Goal: Task Accomplishment & Management: Manage account settings

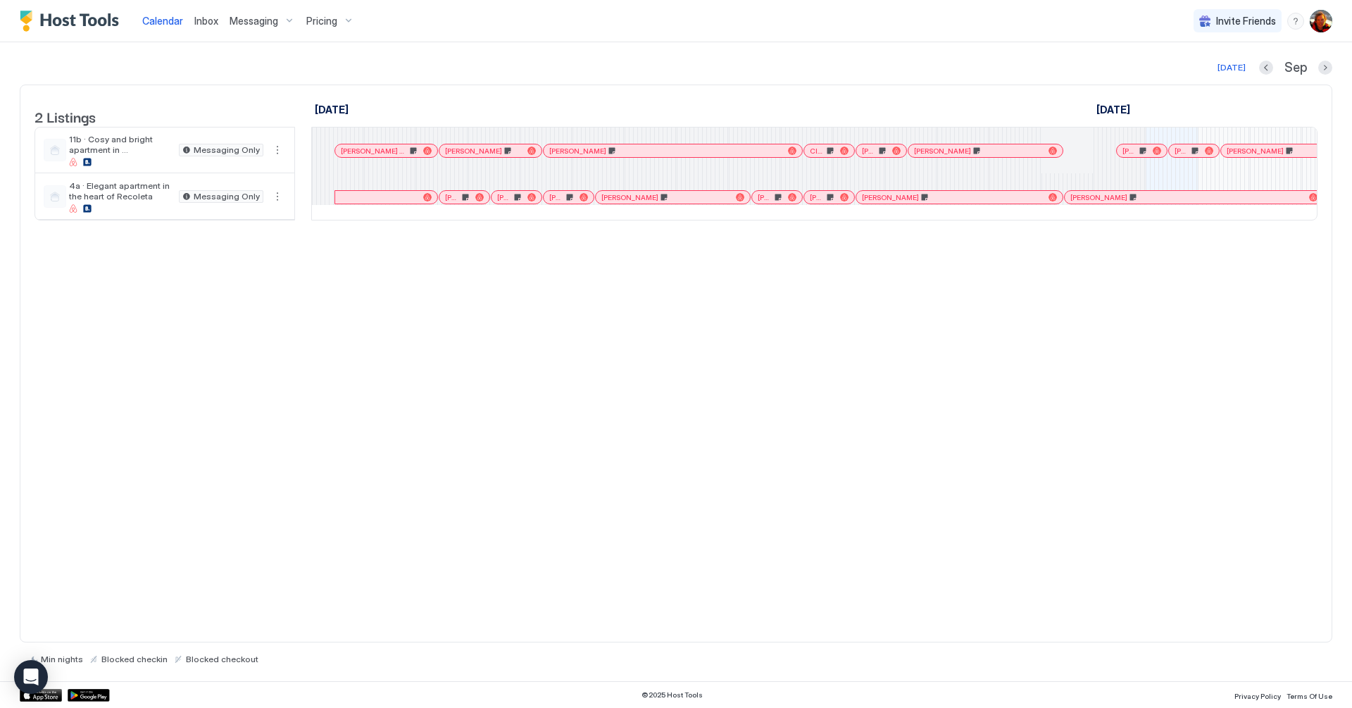
scroll to position [0, 782]
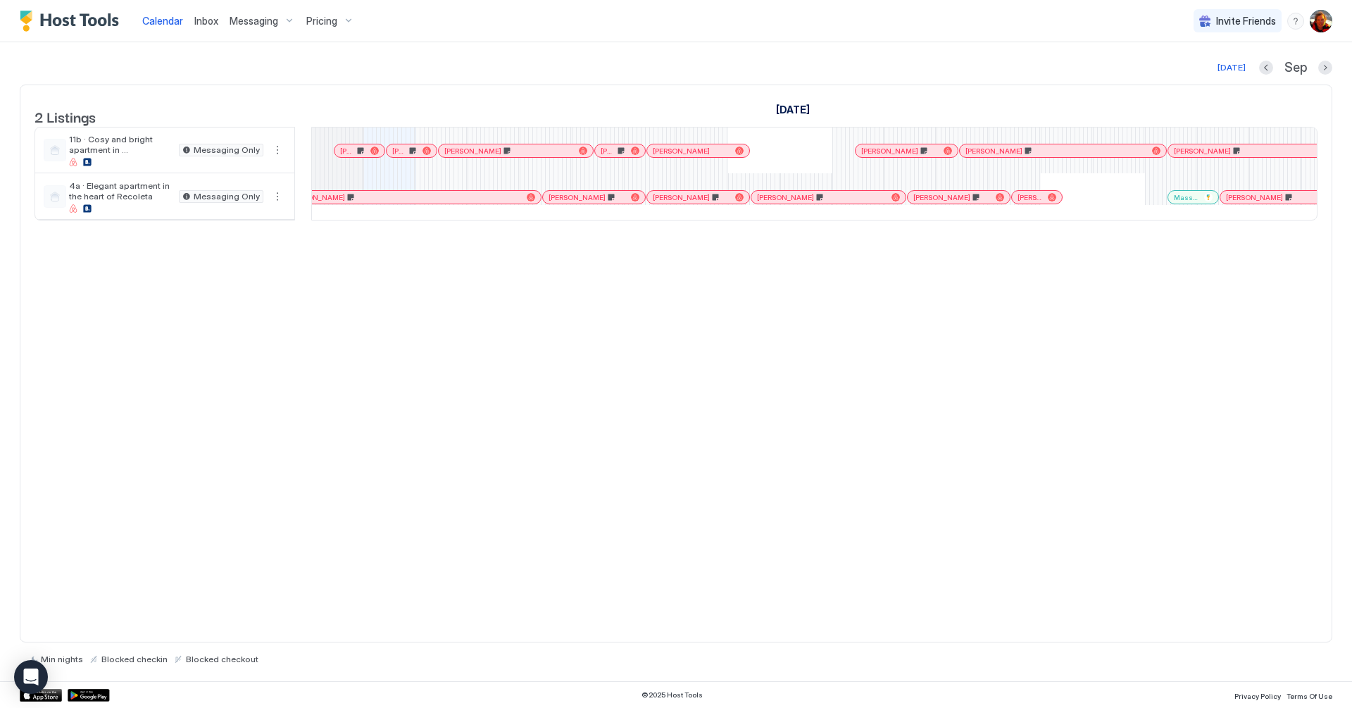
click at [413, 156] on div at bounding box center [413, 150] width 11 height 11
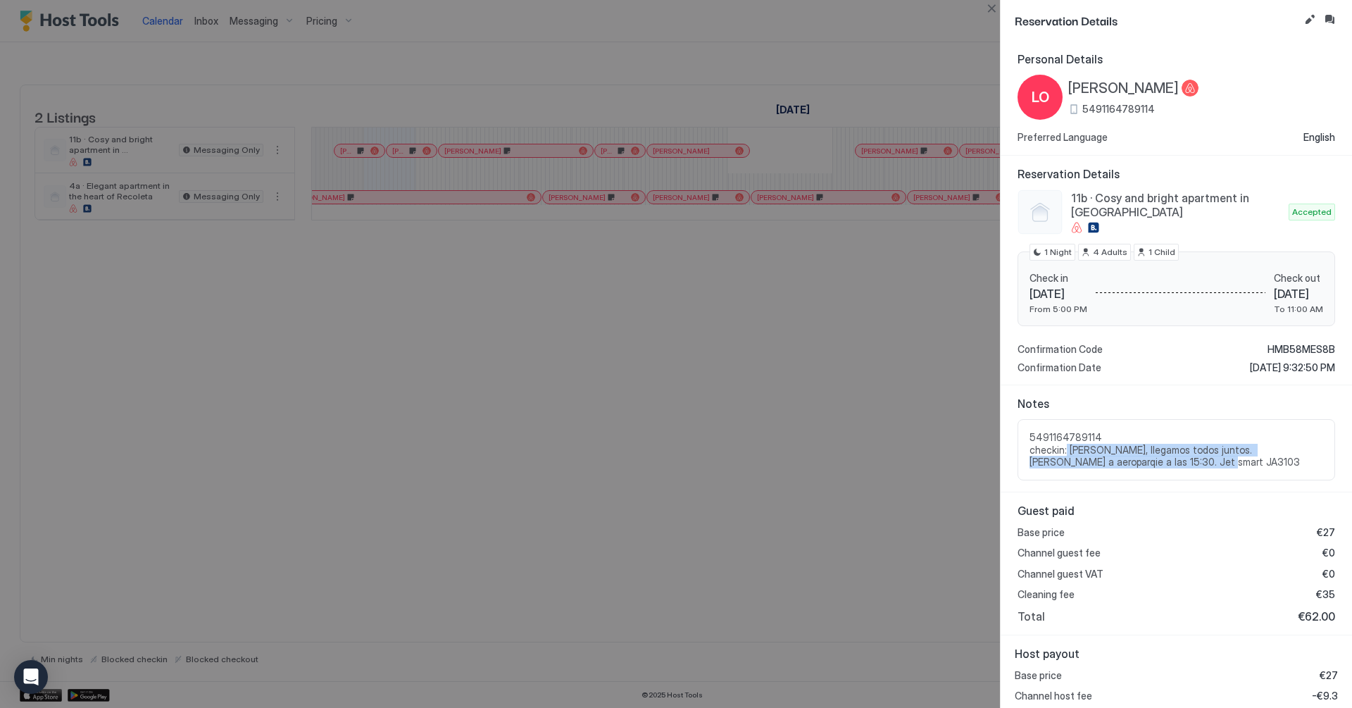
drag, startPoint x: 1152, startPoint y: 458, endPoint x: 1064, endPoint y: 444, distance: 89.2
click at [1064, 444] on span "5491164789114 checkin: [PERSON_NAME], llegamos todos juntos. [PERSON_NAME] a ae…" at bounding box center [1176, 449] width 294 height 37
copy span "[PERSON_NAME], llegamos todos juntos. [PERSON_NAME] a aeroparqie a las 15:30. J…"
click at [491, 403] on div at bounding box center [676, 354] width 1352 height 708
click at [996, 9] on button "Close" at bounding box center [991, 8] width 17 height 17
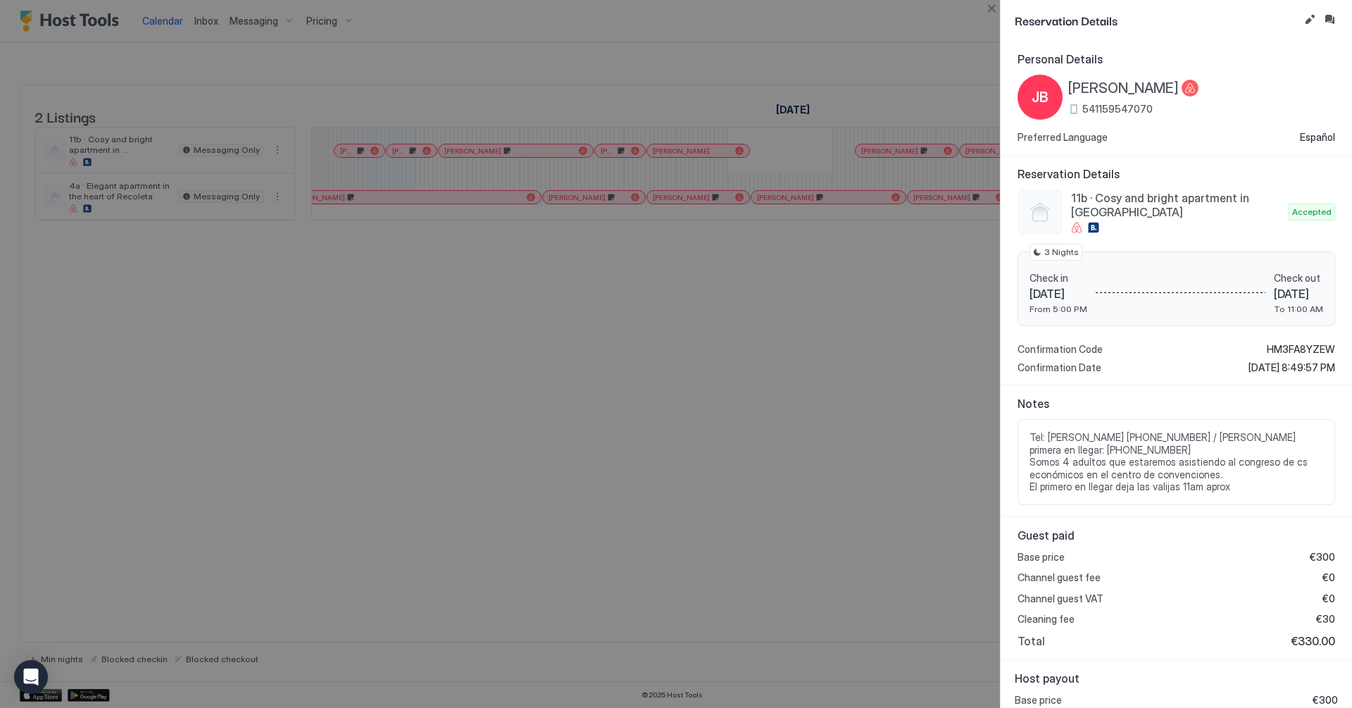
click at [929, 367] on div at bounding box center [676, 354] width 1352 height 708
click at [995, 11] on button "Close" at bounding box center [991, 8] width 17 height 17
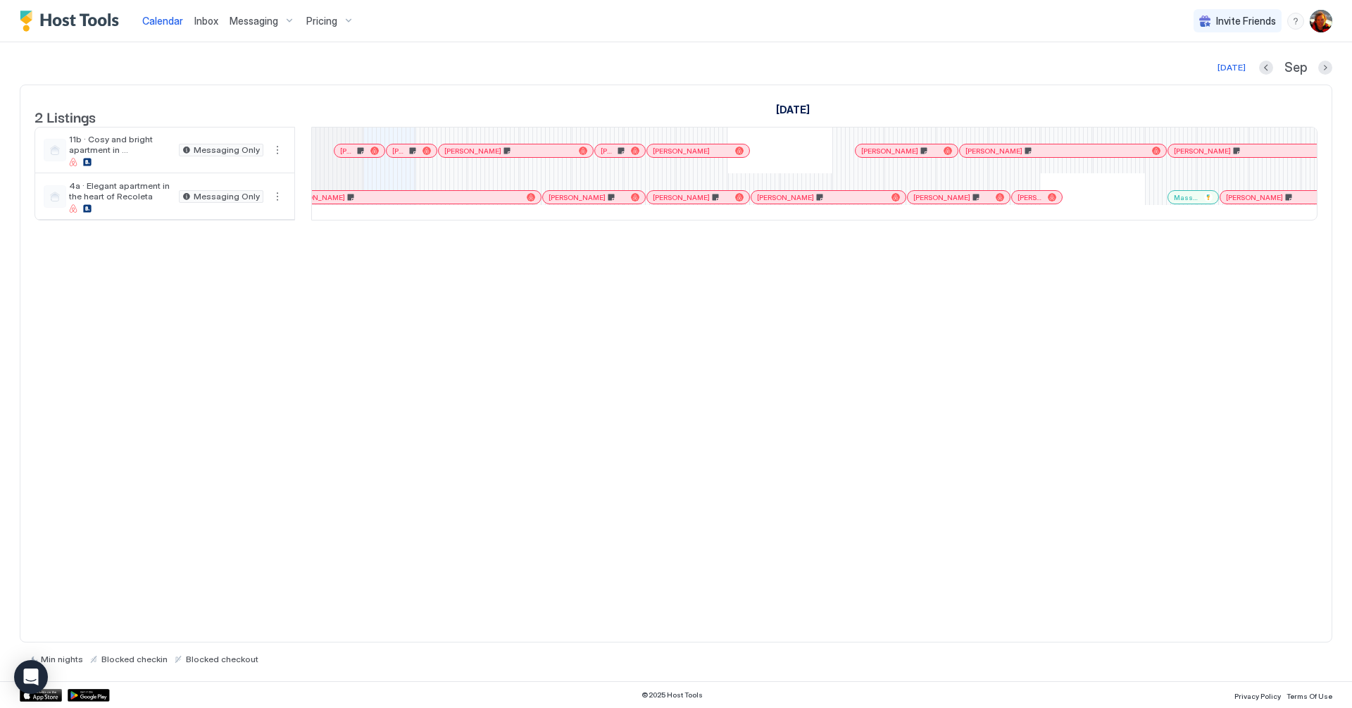
click at [576, 203] on div at bounding box center [576, 196] width 11 height 11
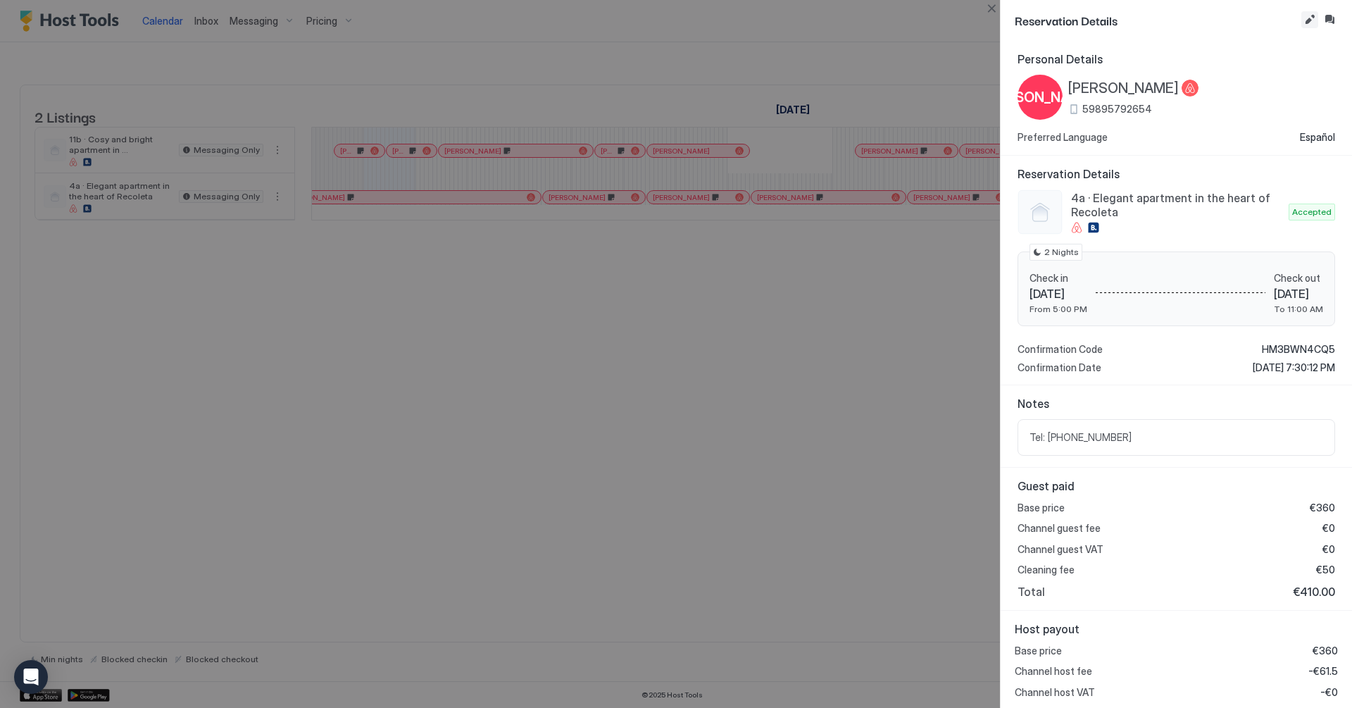
click at [1302, 16] on button "Edit reservation" at bounding box center [1309, 19] width 17 height 17
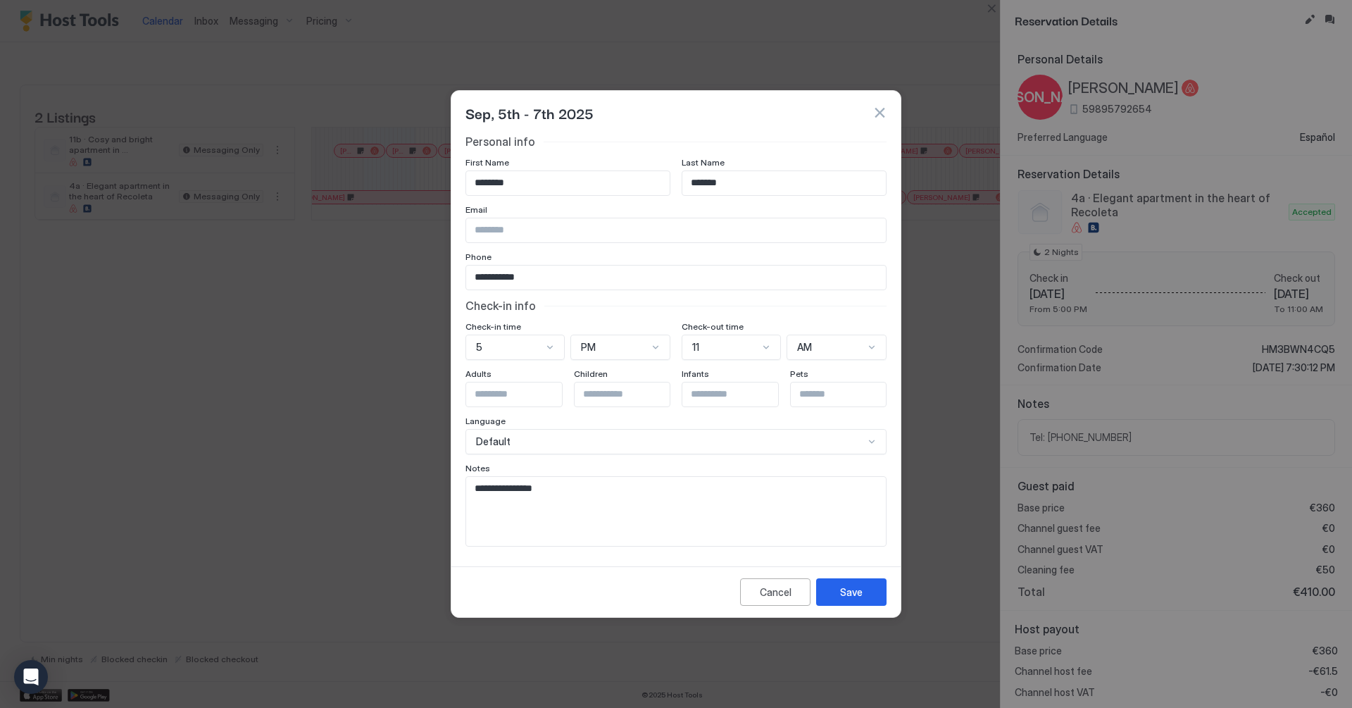
click at [648, 533] on textarea "**********" at bounding box center [676, 512] width 420 height 70
type textarea "**********"
click at [878, 602] on button "Save" at bounding box center [851, 591] width 70 height 27
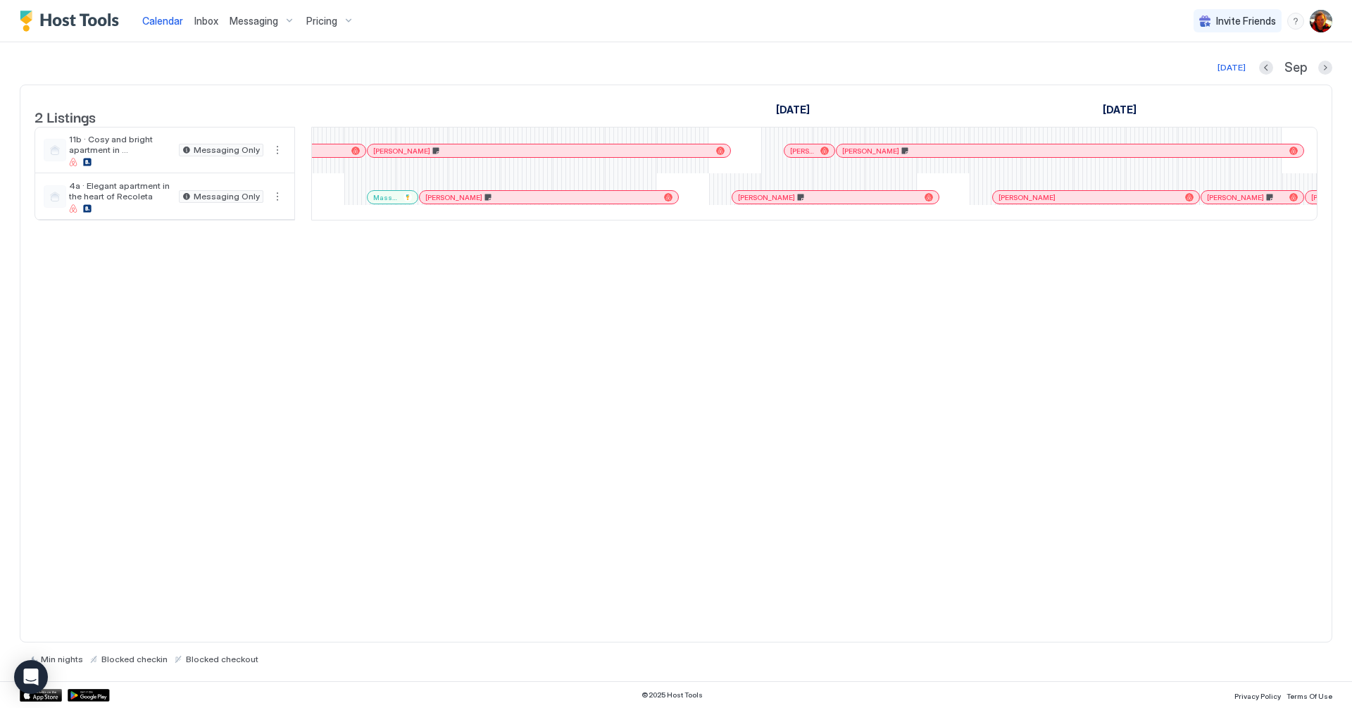
scroll to position [0, 0]
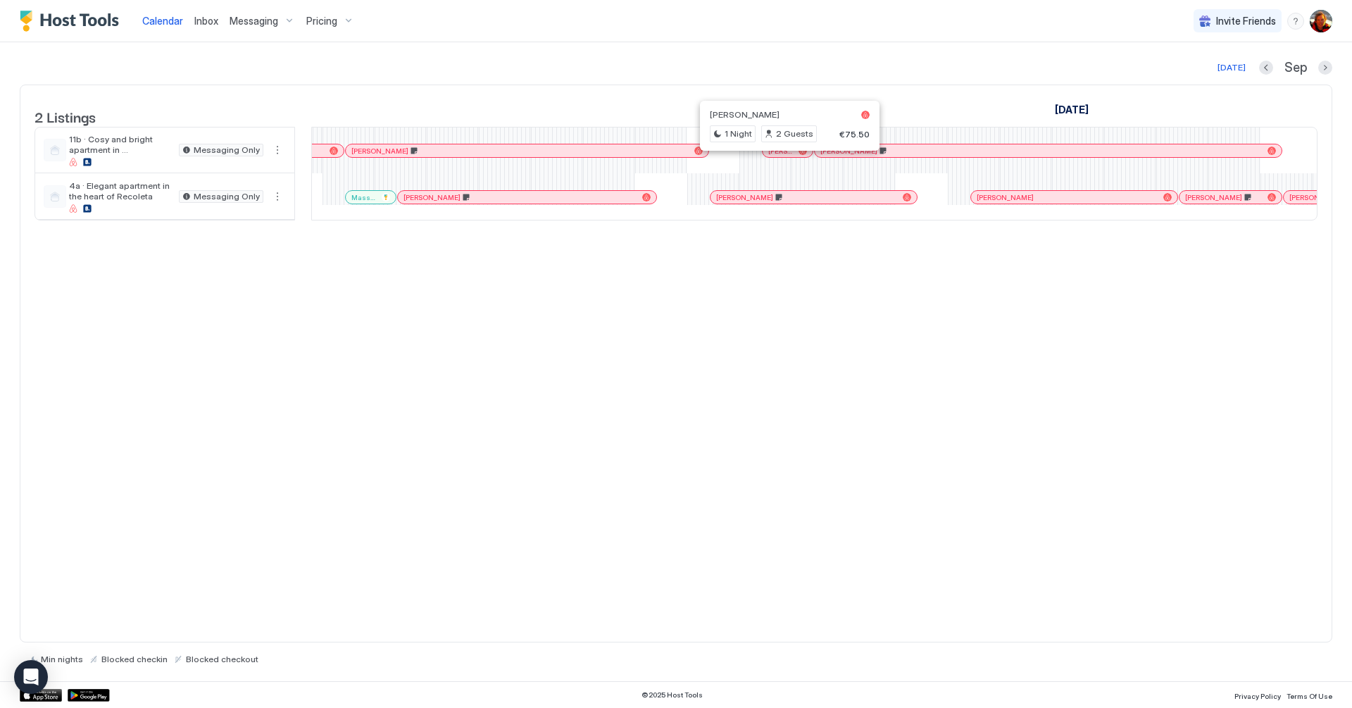
click at [784, 156] on div at bounding box center [784, 150] width 11 height 11
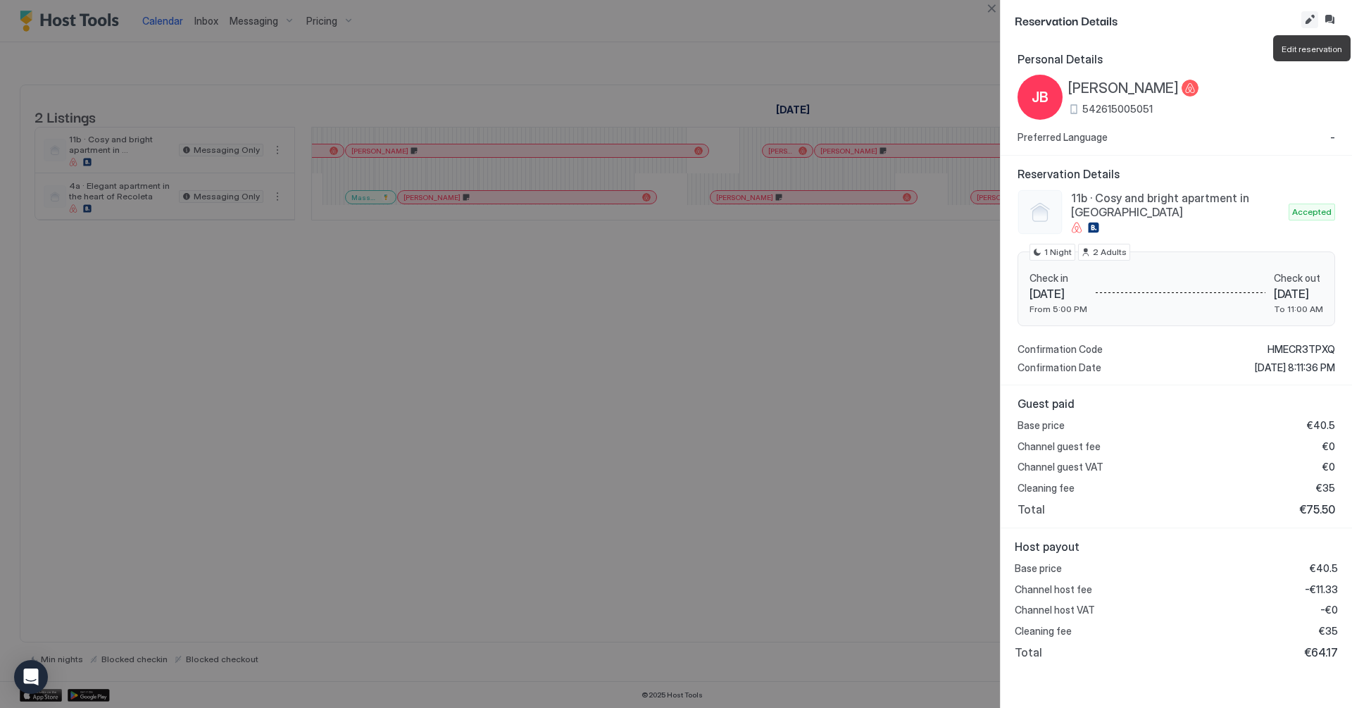
click at [1303, 25] on button "Edit reservation" at bounding box center [1309, 19] width 17 height 17
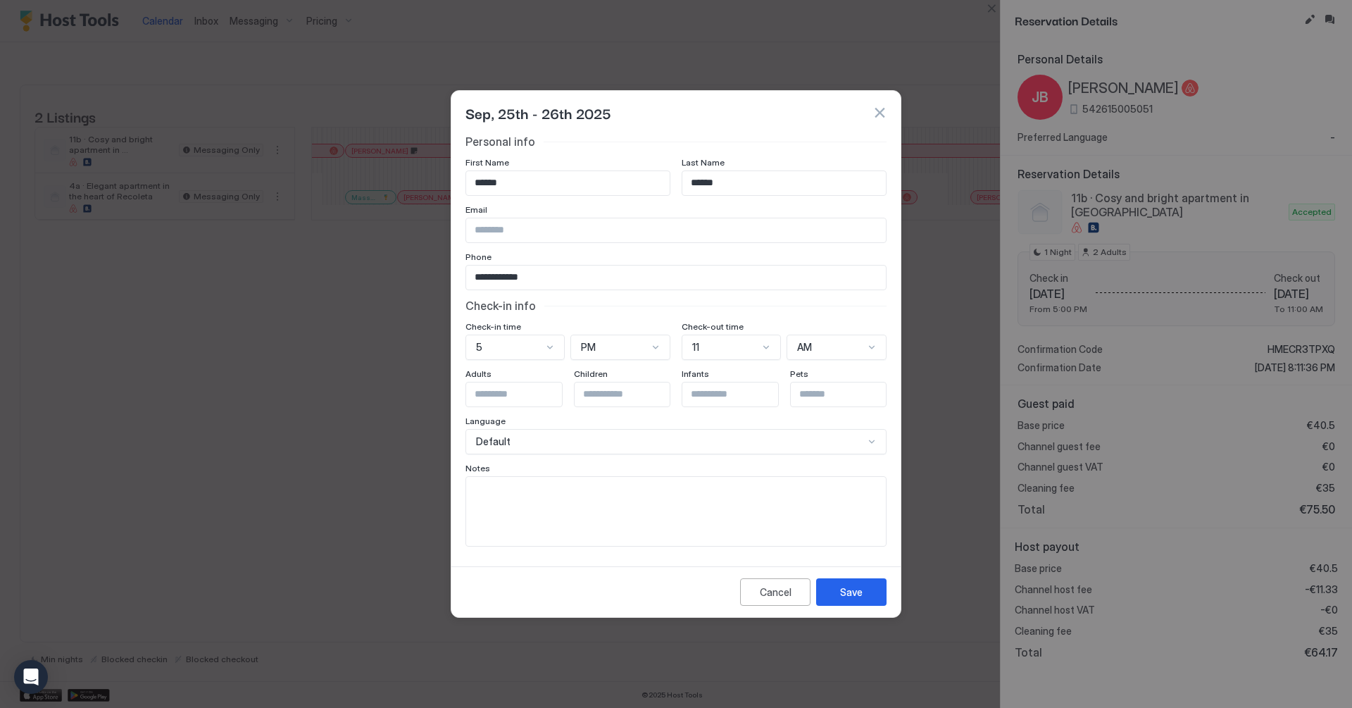
click at [554, 501] on textarea "Input Field" at bounding box center [676, 511] width 420 height 69
paste textarea "**********"
drag, startPoint x: 582, startPoint y: 489, endPoint x: 661, endPoint y: 491, distance: 79.6
click at [661, 491] on textarea "**********" at bounding box center [676, 512] width 420 height 70
type textarea "**********"
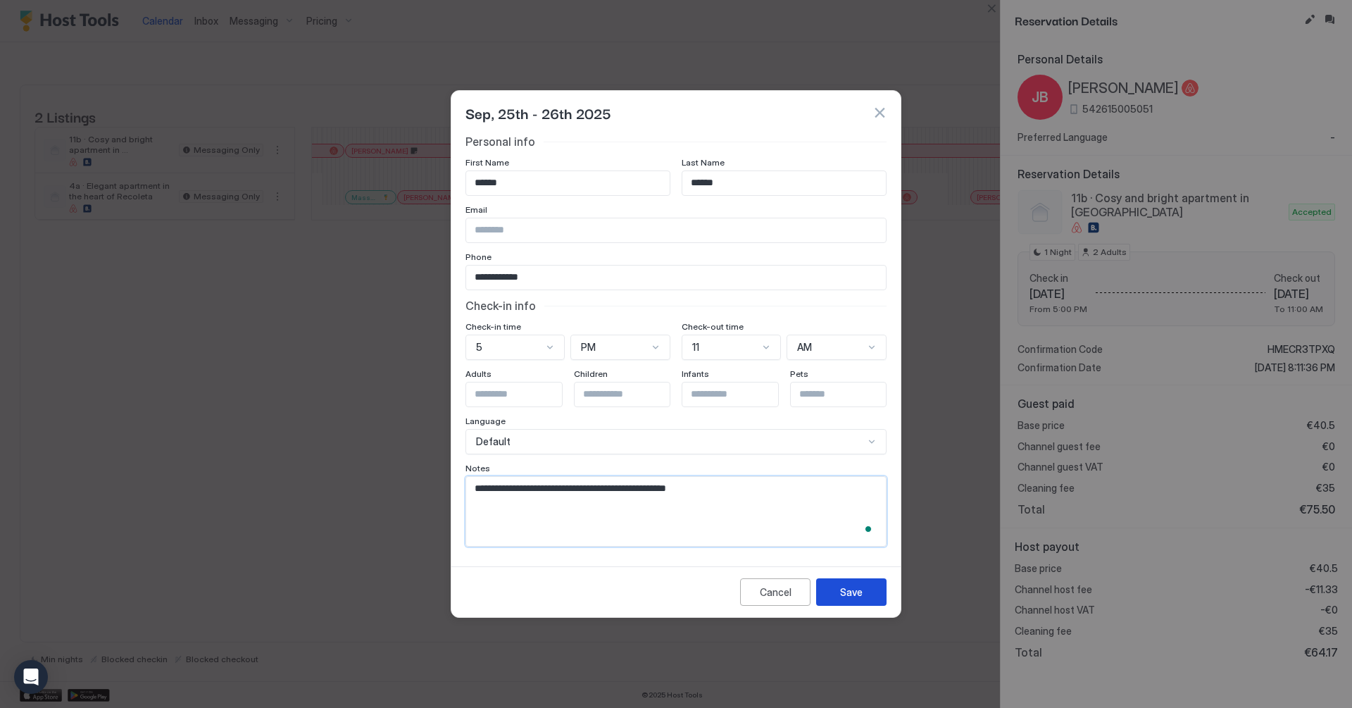
click at [879, 593] on button "Save" at bounding box center [851, 591] width 70 height 27
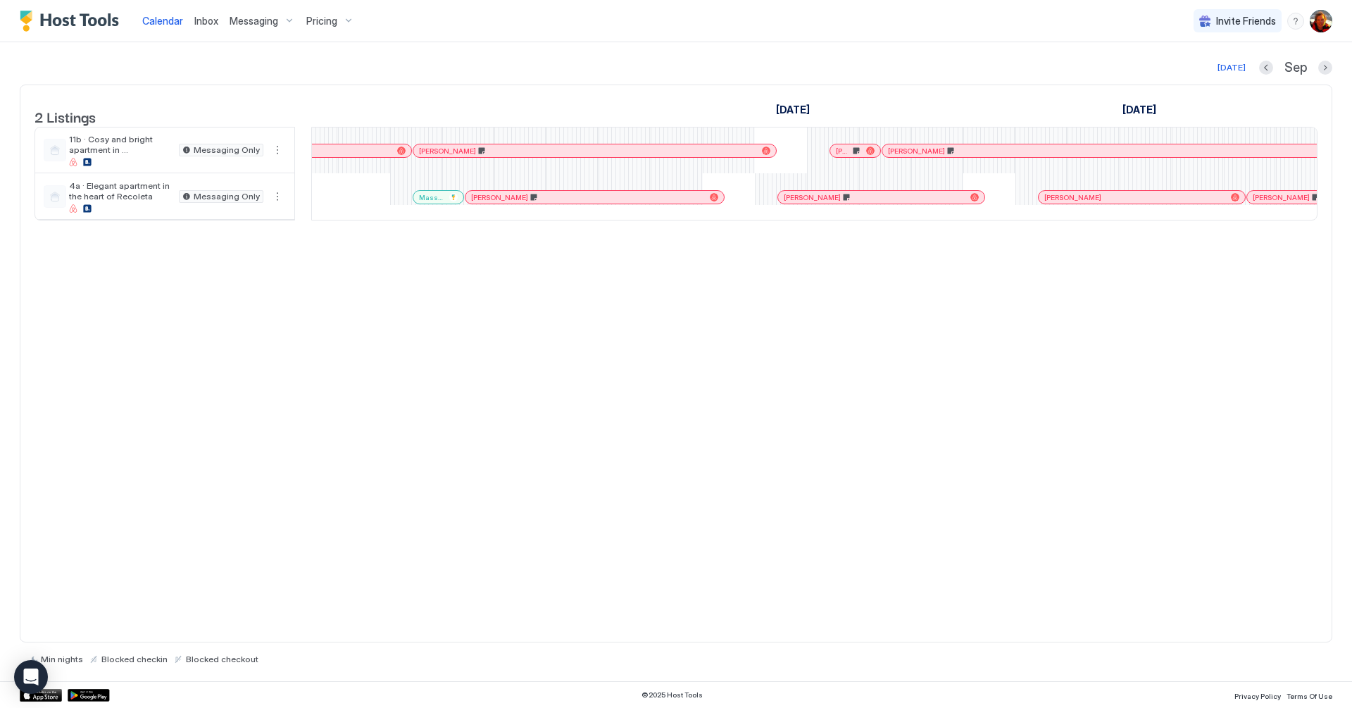
scroll to position [0, 1536]
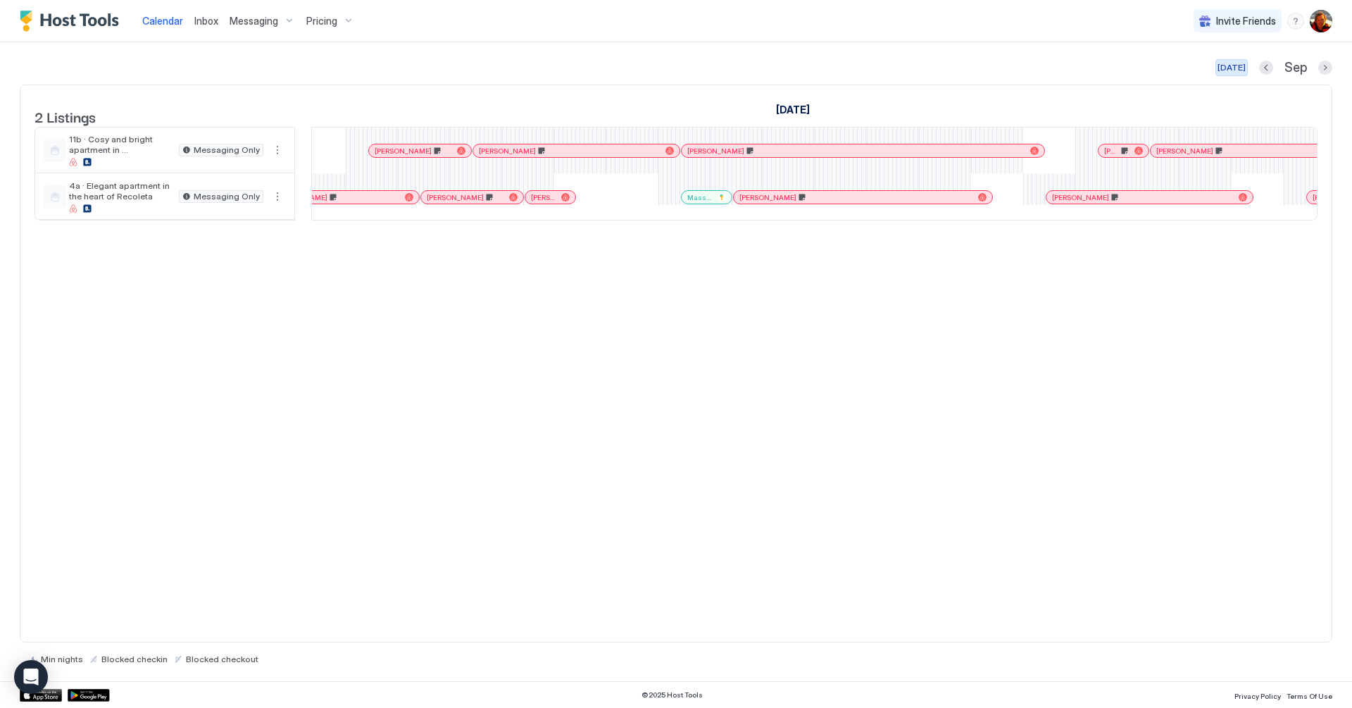
click at [1235, 71] on div "[DATE]" at bounding box center [1231, 67] width 28 height 13
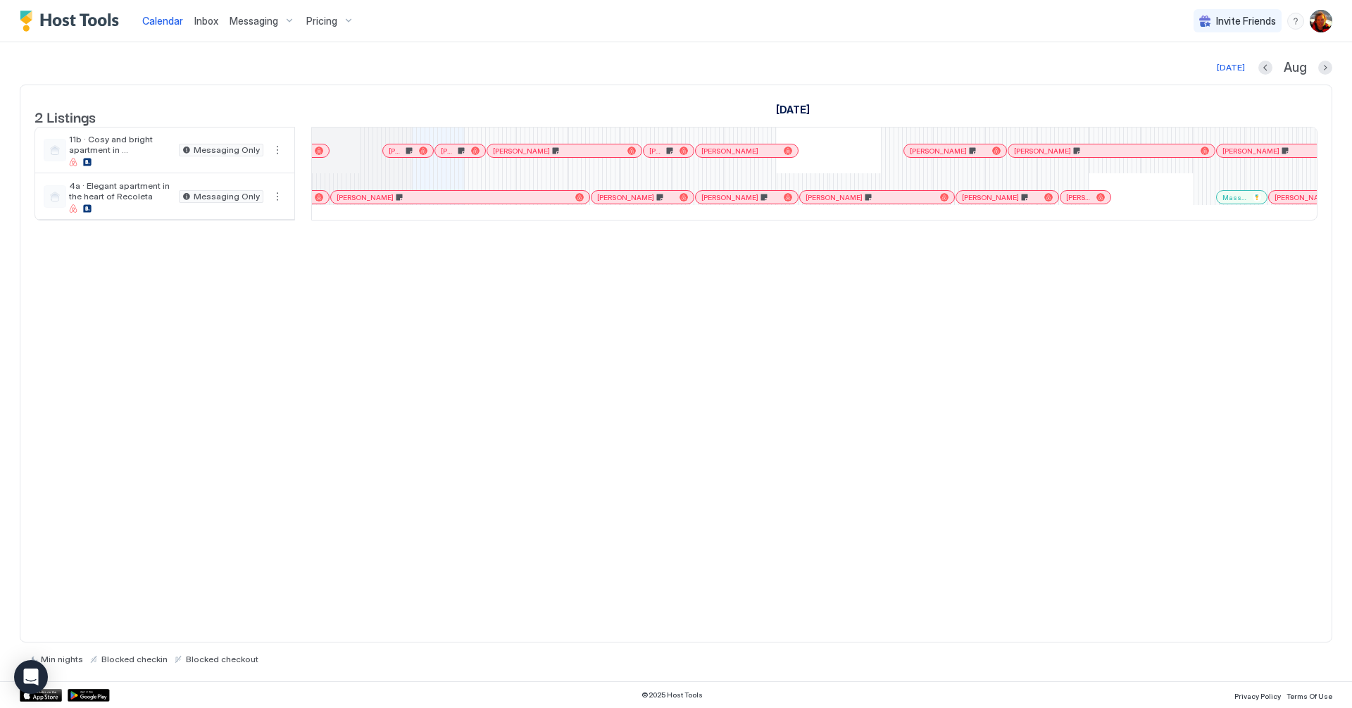
scroll to position [0, 655]
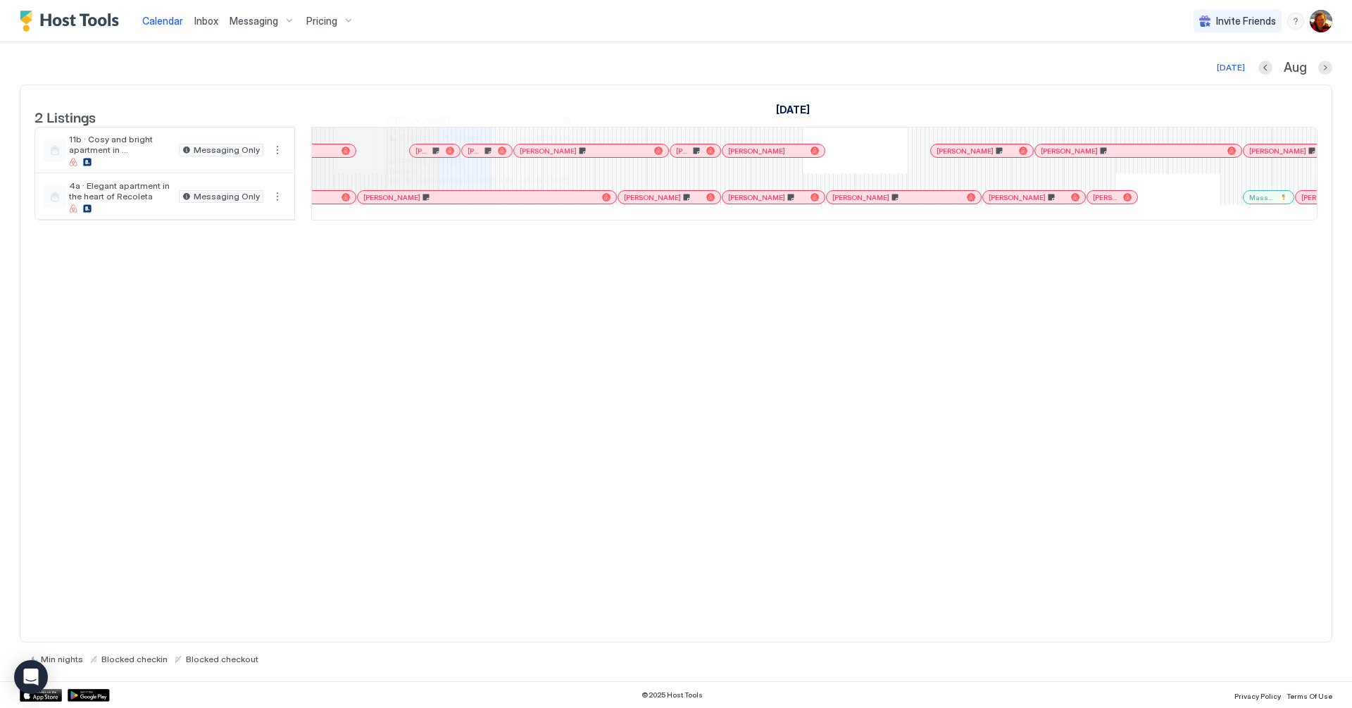
click at [479, 203] on div at bounding box center [480, 196] width 11 height 11
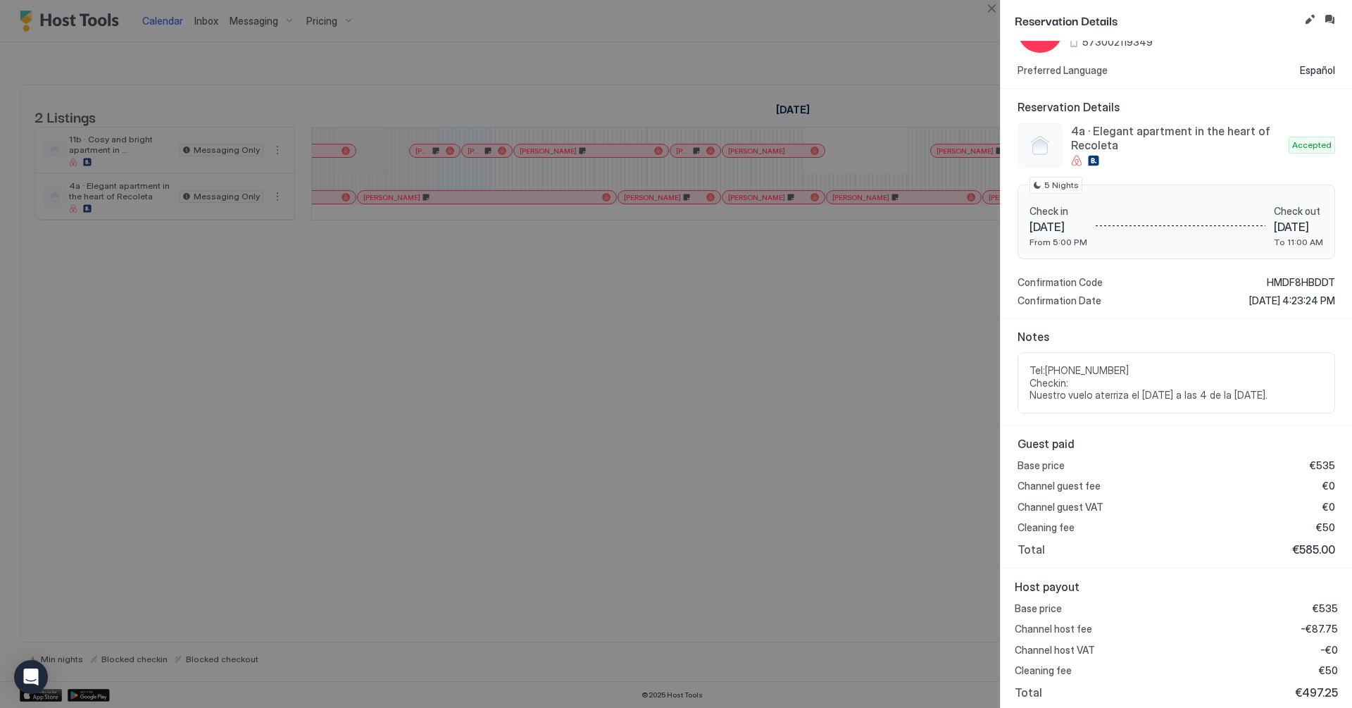
click at [752, 433] on div at bounding box center [676, 354] width 1352 height 708
click at [992, 14] on button "Close" at bounding box center [991, 8] width 17 height 17
